Goal: Find specific page/section: Find specific page/section

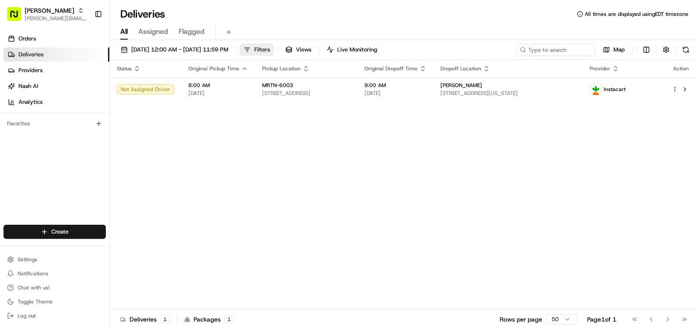
click at [270, 50] on span "Filters" at bounding box center [262, 50] width 16 height 8
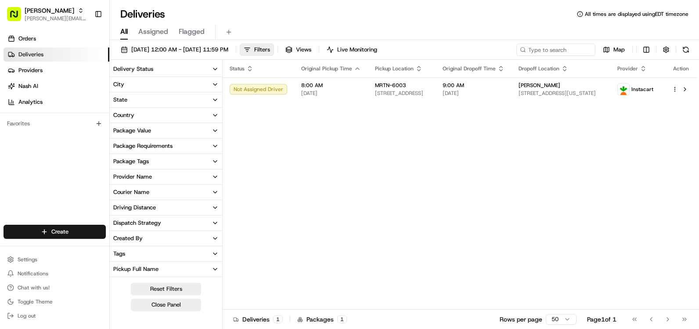
click at [167, 82] on button "City" at bounding box center [166, 84] width 112 height 15
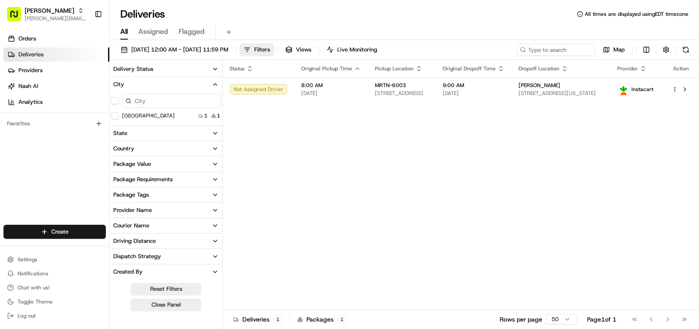
click at [162, 106] on input at bounding box center [171, 101] width 98 height 14
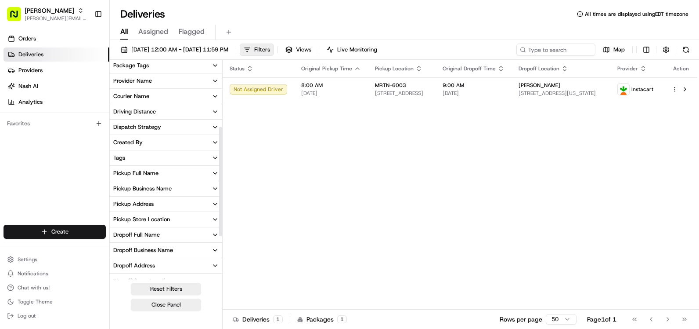
scroll to position [132, 0]
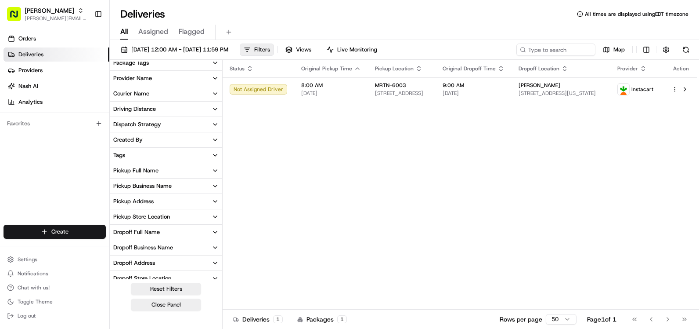
type input "steph"
click at [160, 213] on div "Pickup Store Location" at bounding box center [141, 217] width 57 height 8
click at [161, 214] on div "Pickup Store Location" at bounding box center [141, 217] width 57 height 8
click at [158, 218] on div "Pickup Store Location" at bounding box center [141, 217] width 57 height 8
click at [151, 237] on input at bounding box center [171, 233] width 98 height 14
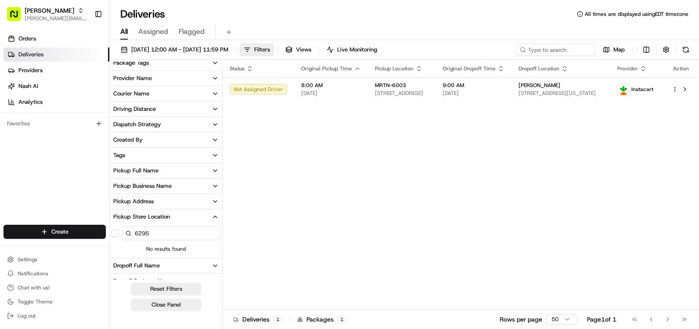
type input "6295"
